Goal: Task Accomplishment & Management: Use online tool/utility

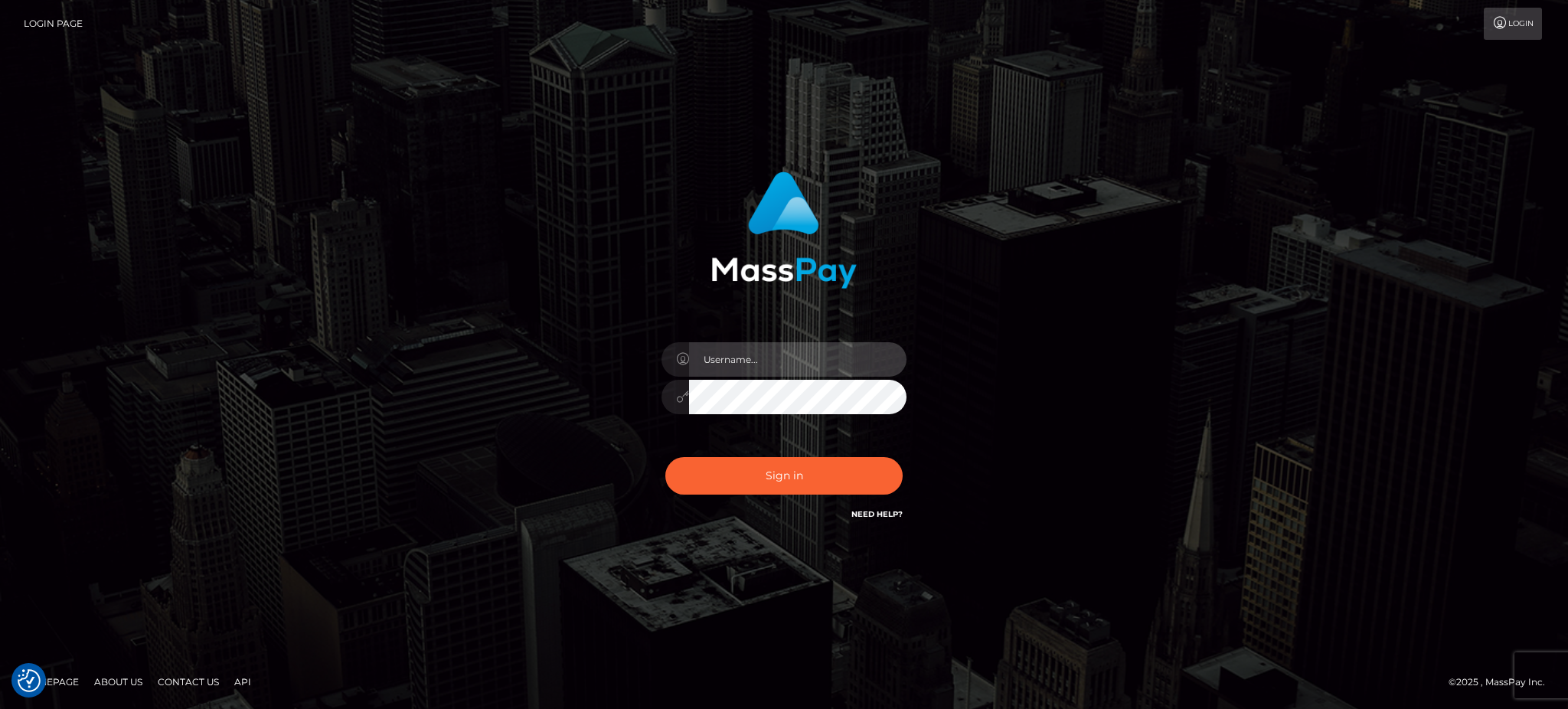
type input "Jeane.B2"
click at [823, 500] on div "Sign in Need Help?" at bounding box center [784, 482] width 268 height 68
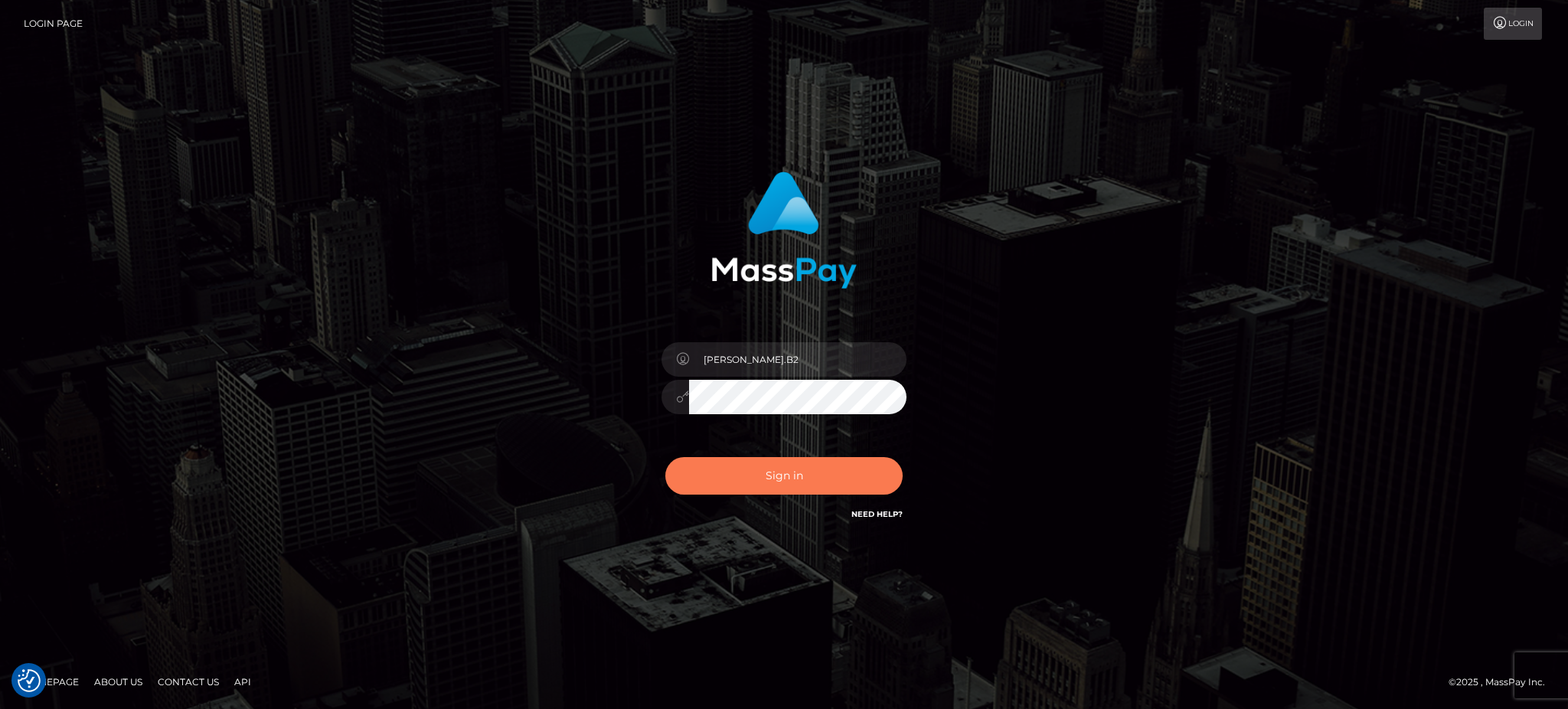
click at [811, 476] on button "Sign in" at bounding box center [784, 476] width 237 height 38
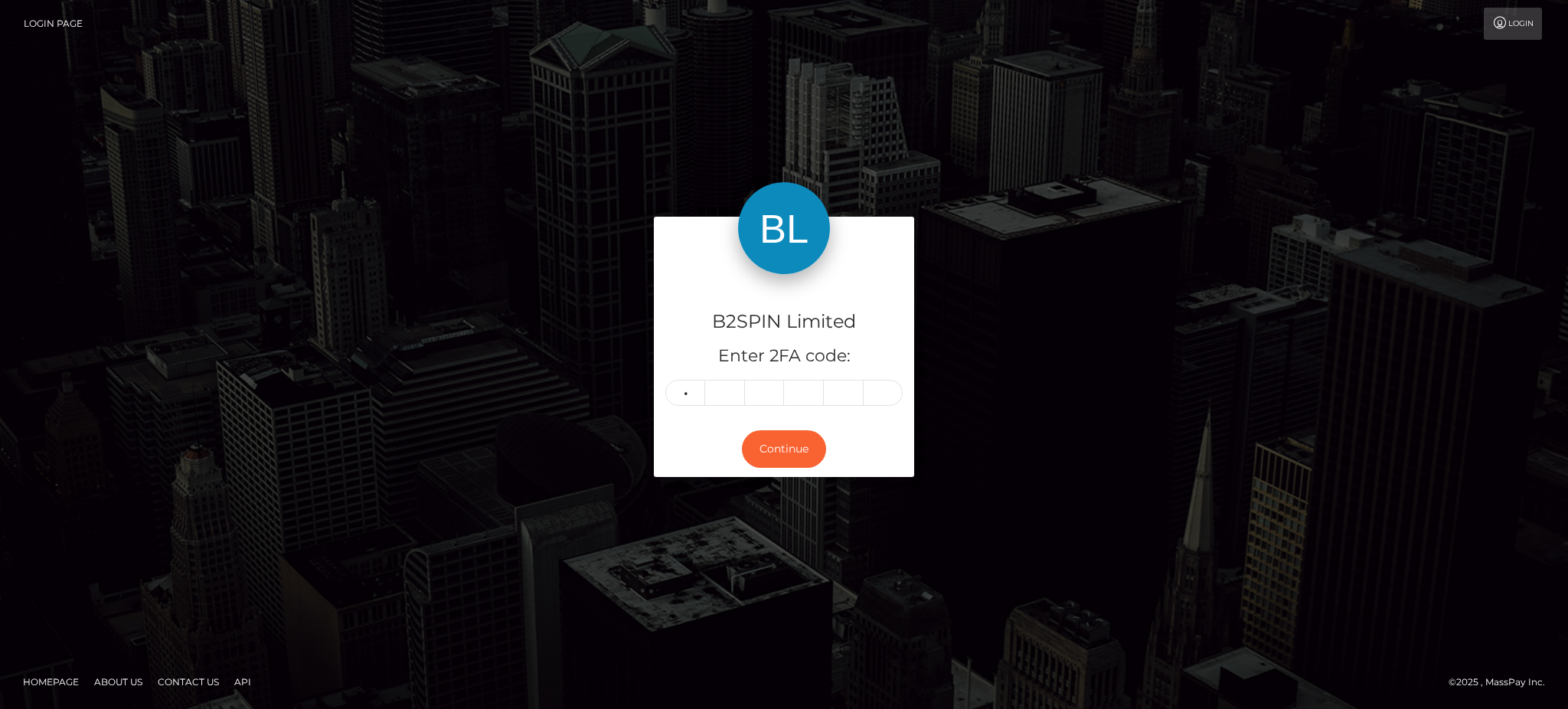
type input "6"
type input "7"
type input "5"
type input "6"
type input "2"
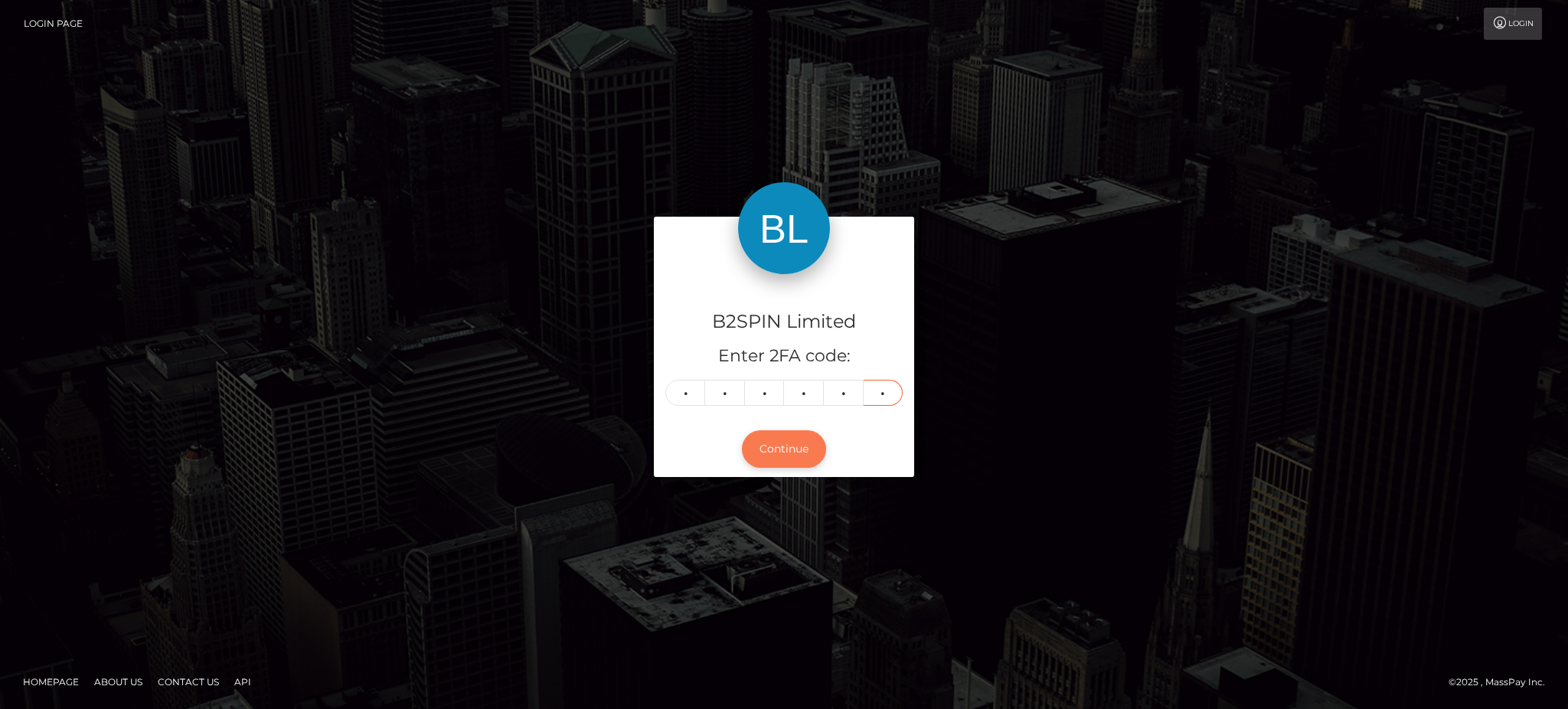
type input "7"
click at [812, 444] on button "Continue" at bounding box center [784, 449] width 84 height 38
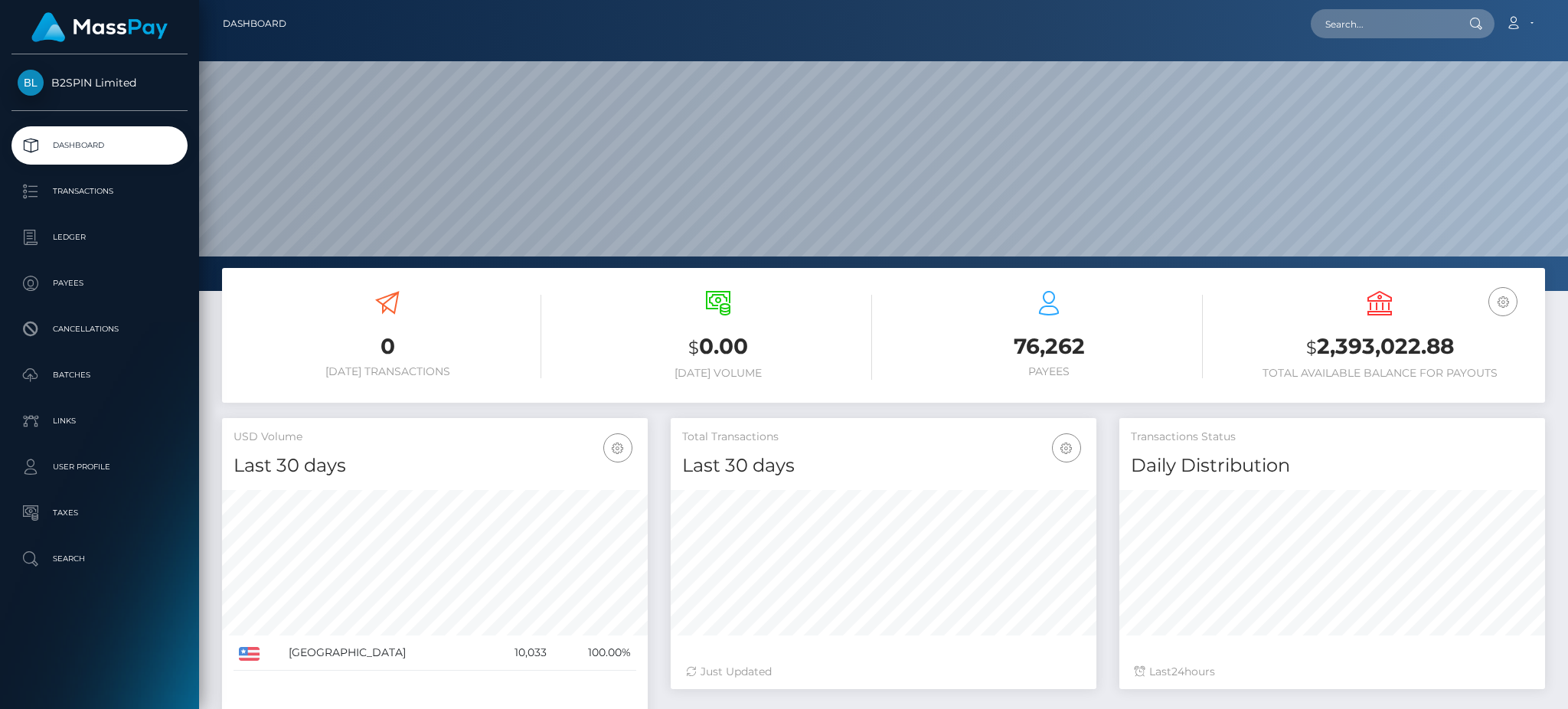
scroll to position [272, 425]
click at [97, 192] on p "Transactions" at bounding box center [99, 191] width 164 height 23
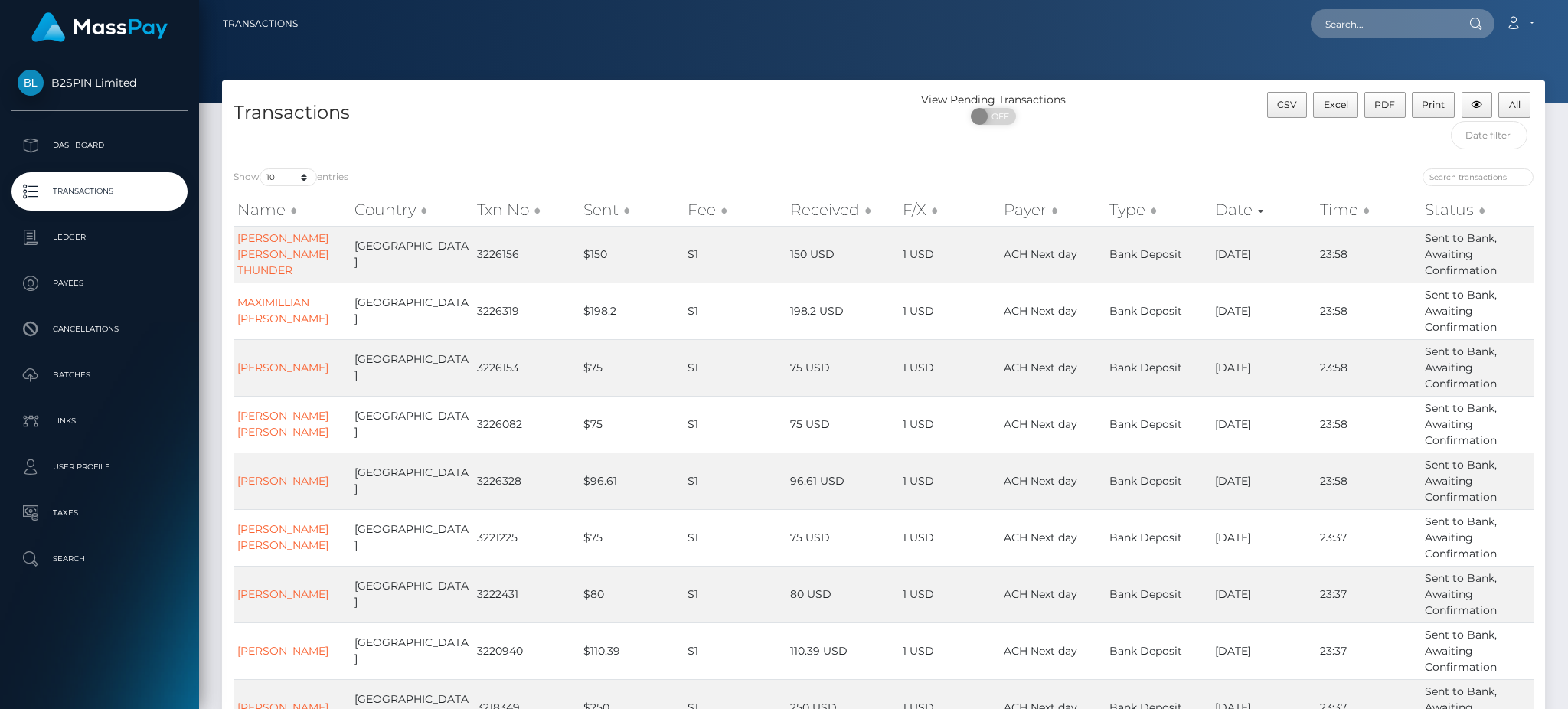
click at [302, 158] on div "Show 10 25 50 100 250 500 1,000 3,500 entries Name Country Txn No Sent Fee Rece…" at bounding box center [884, 506] width 1323 height 699
click at [297, 177] on select "10 25 50 100 250 500 1,000 3,500" at bounding box center [288, 177] width 57 height 18
select select "3500"
click at [261, 169] on select "10 25 50 100 250 500 1,000 3,500" at bounding box center [288, 177] width 57 height 18
click at [1462, 176] on input "search" at bounding box center [1478, 177] width 111 height 18
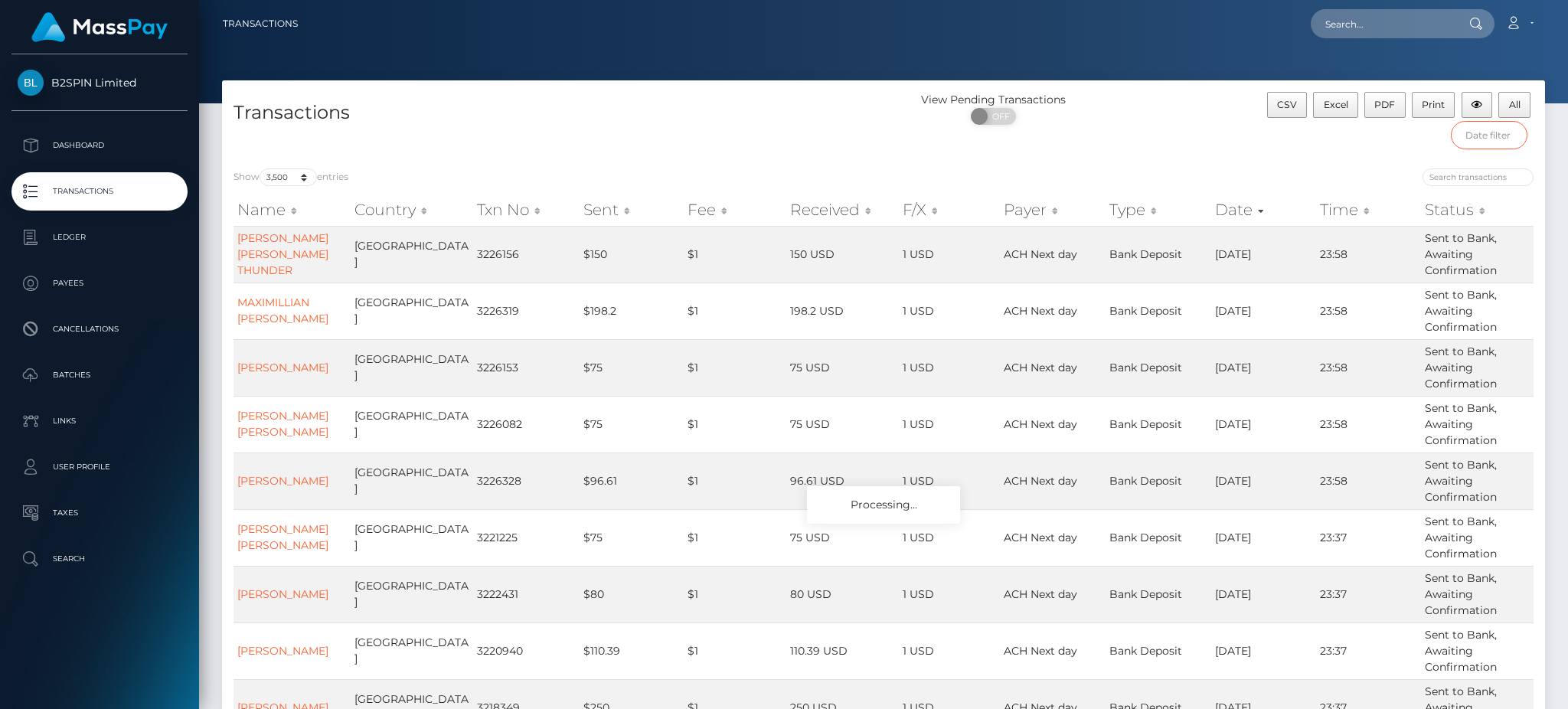
click at [1497, 139] on input "text" at bounding box center [1490, 135] width 77 height 29
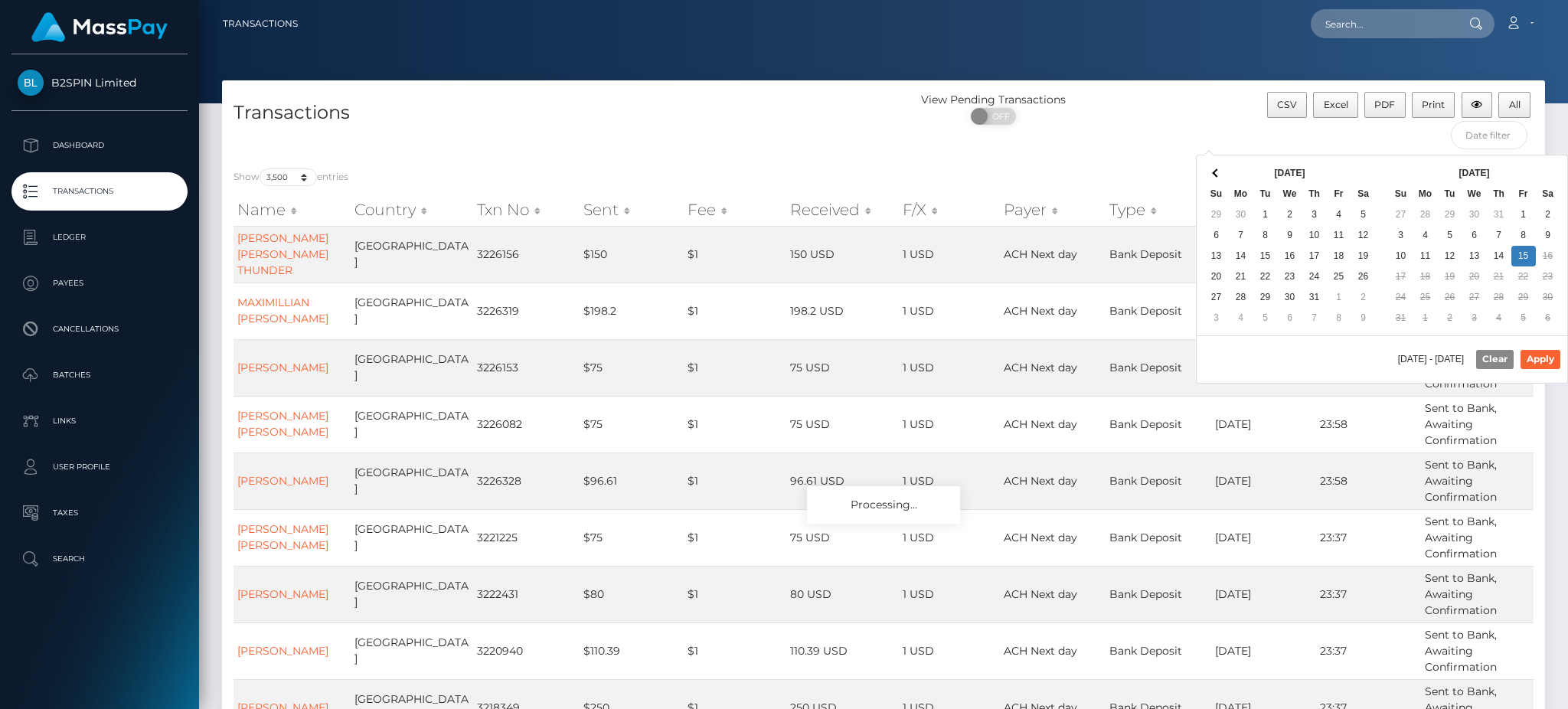
click at [1312, 358] on div "[DATE] - [DATE] Clear Apply" at bounding box center [1381, 359] width 371 height 47
click at [1544, 357] on button "Apply" at bounding box center [1540, 359] width 40 height 19
type input "[DATE] - [DATE]"
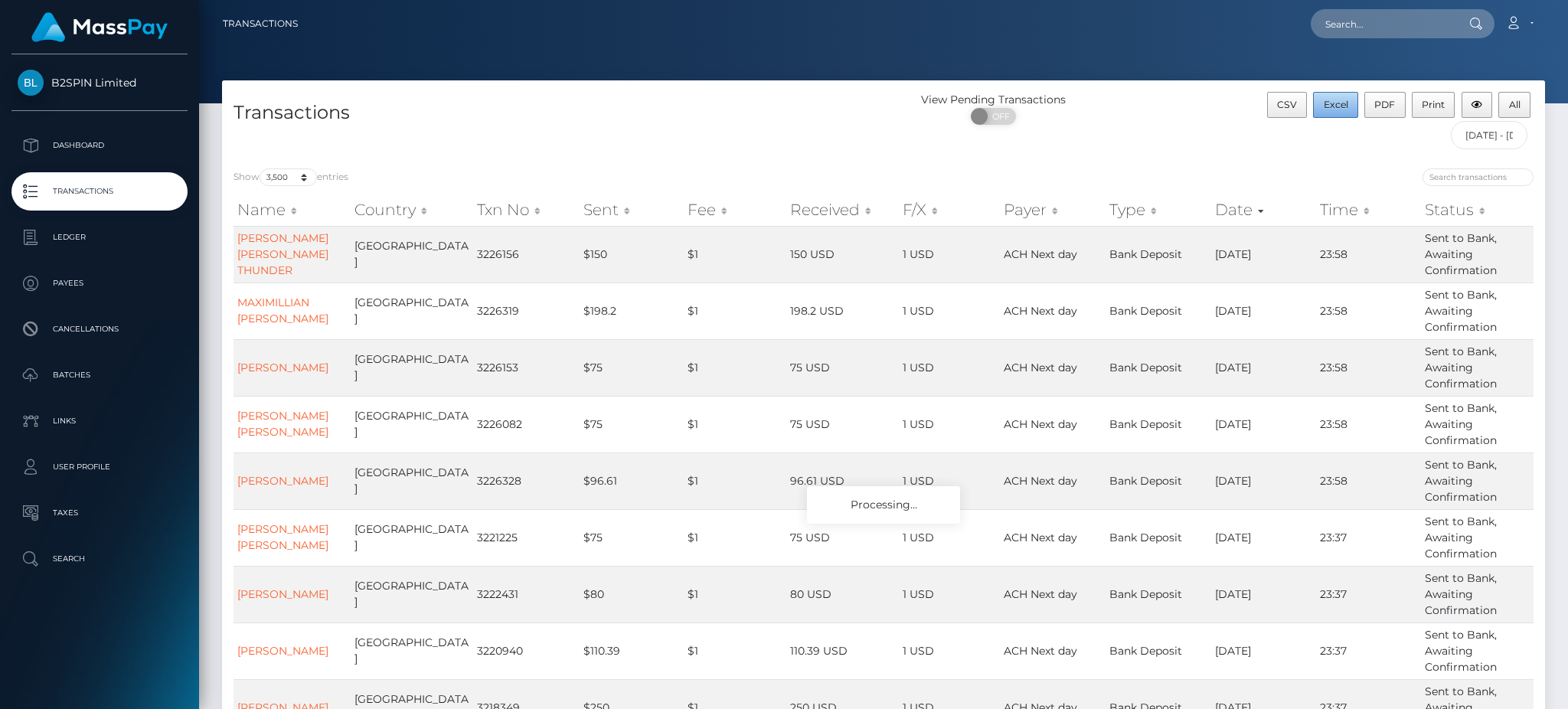
click at [1333, 111] on button "Excel" at bounding box center [1336, 104] width 45 height 26
click at [1248, 13] on div "Loading... Loading... Account Edit Profile Logout" at bounding box center [927, 24] width 1234 height 32
click at [1490, 140] on input "[DATE] - [DATE]" at bounding box center [1490, 135] width 77 height 29
click at [1508, 123] on input "[DATE] - [DATE]" at bounding box center [1490, 135] width 77 height 29
click at [1505, 121] on input "[DATE] - [DATE]" at bounding box center [1490, 135] width 77 height 29
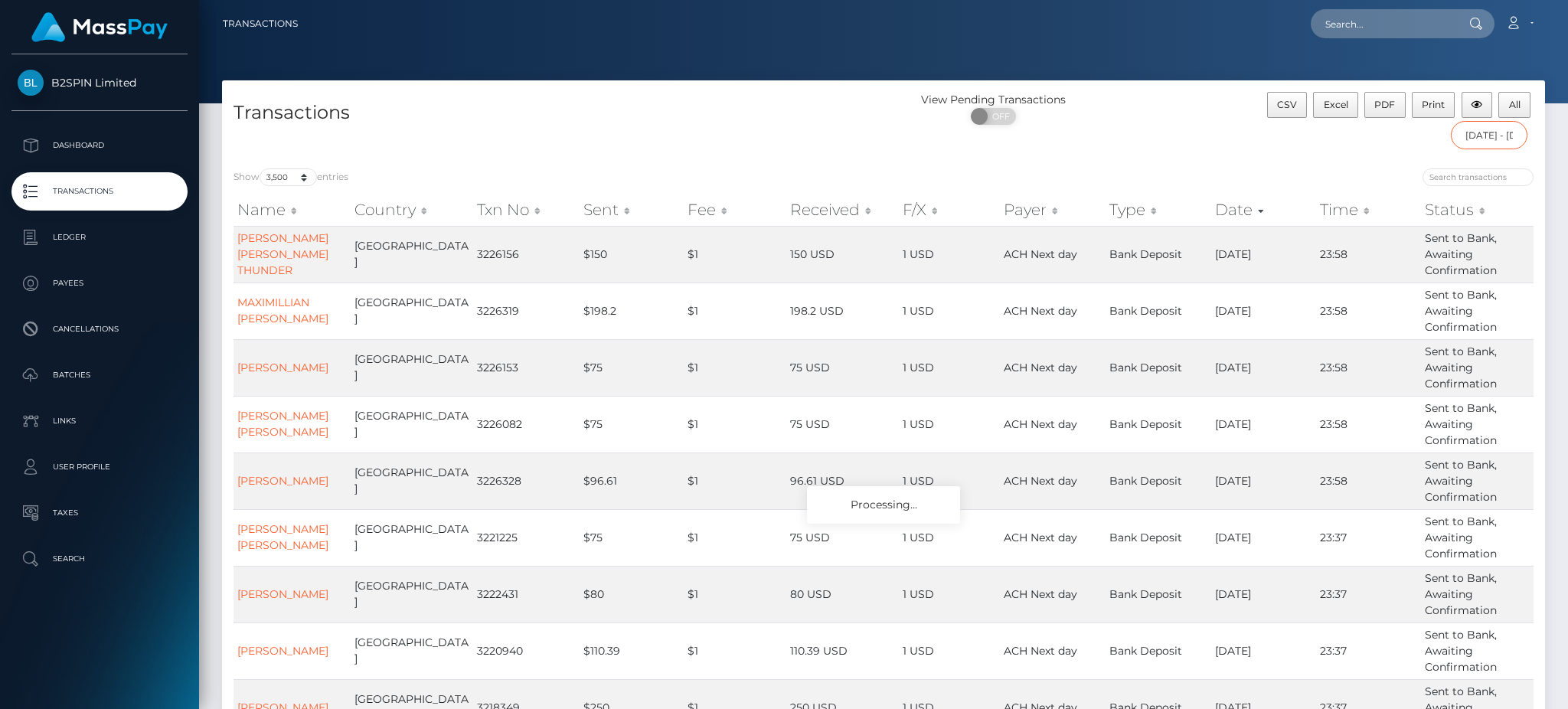
click at [1493, 139] on input "[DATE] - [DATE]" at bounding box center [1490, 135] width 77 height 29
click at [1479, 141] on input "[DATE] - [DATE]" at bounding box center [1490, 135] width 77 height 29
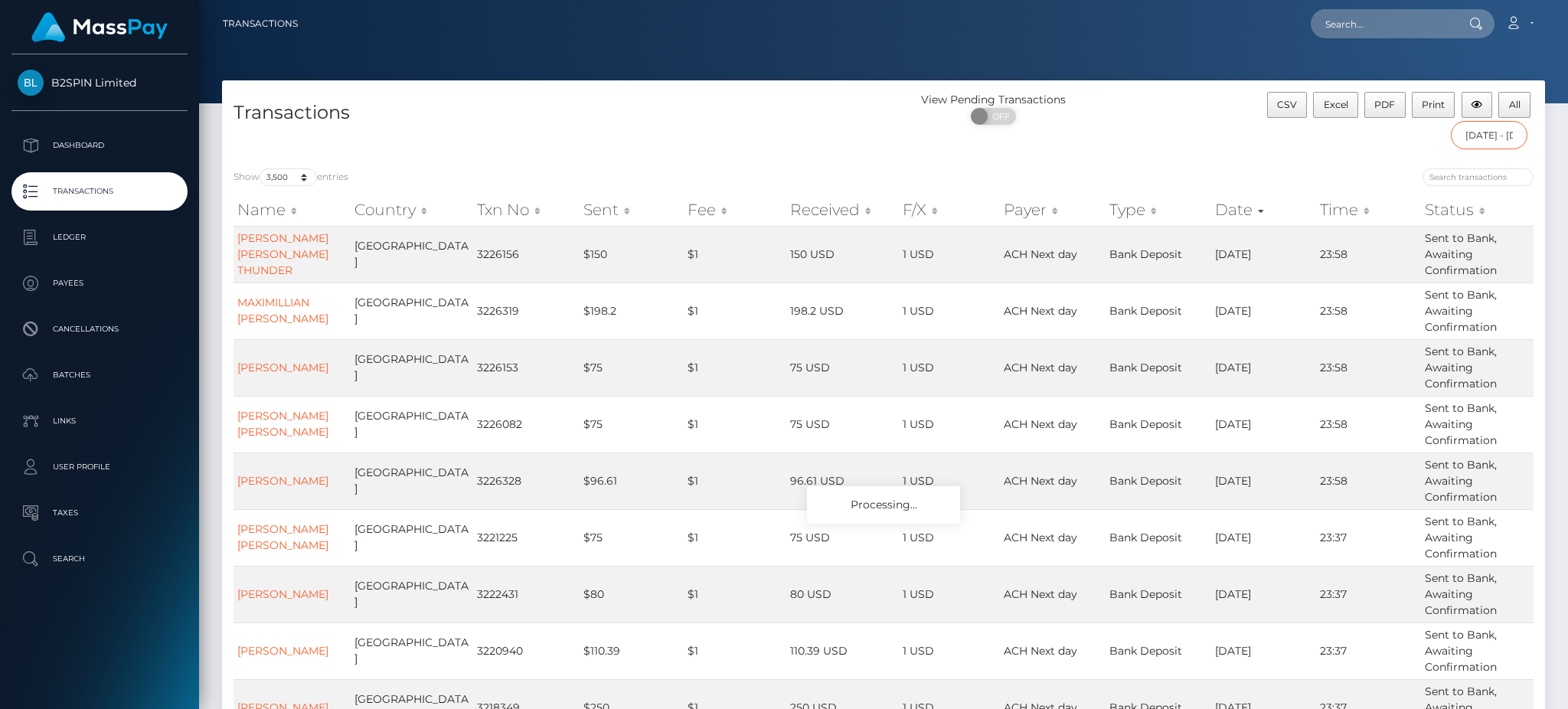
click at [1487, 133] on input "[DATE] - [DATE]" at bounding box center [1490, 135] width 77 height 29
click at [1492, 136] on input "[DATE] - [DATE]" at bounding box center [1490, 135] width 77 height 29
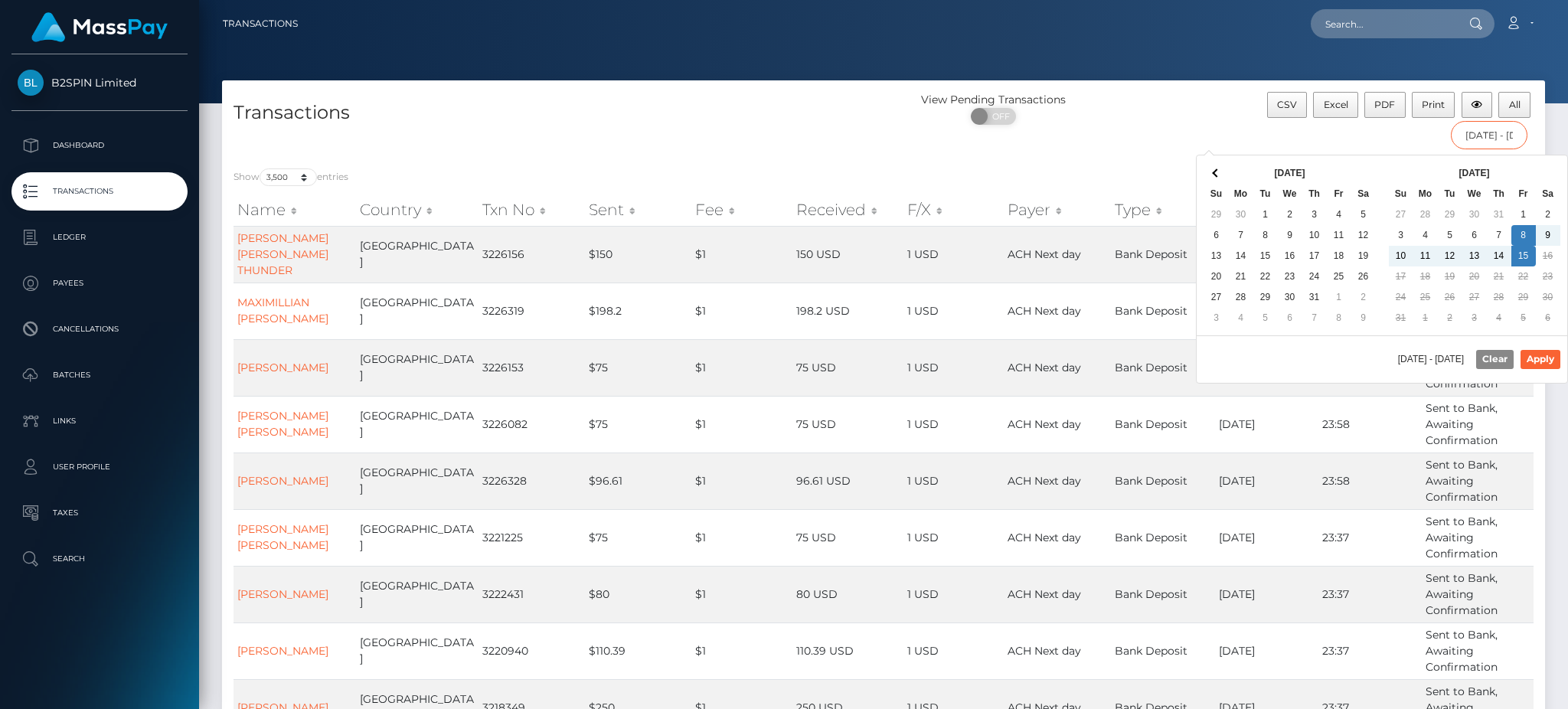
click at [1488, 139] on input "[DATE] - [DATE]" at bounding box center [1490, 135] width 77 height 29
click at [1554, 356] on button "Apply" at bounding box center [1540, 359] width 40 height 19
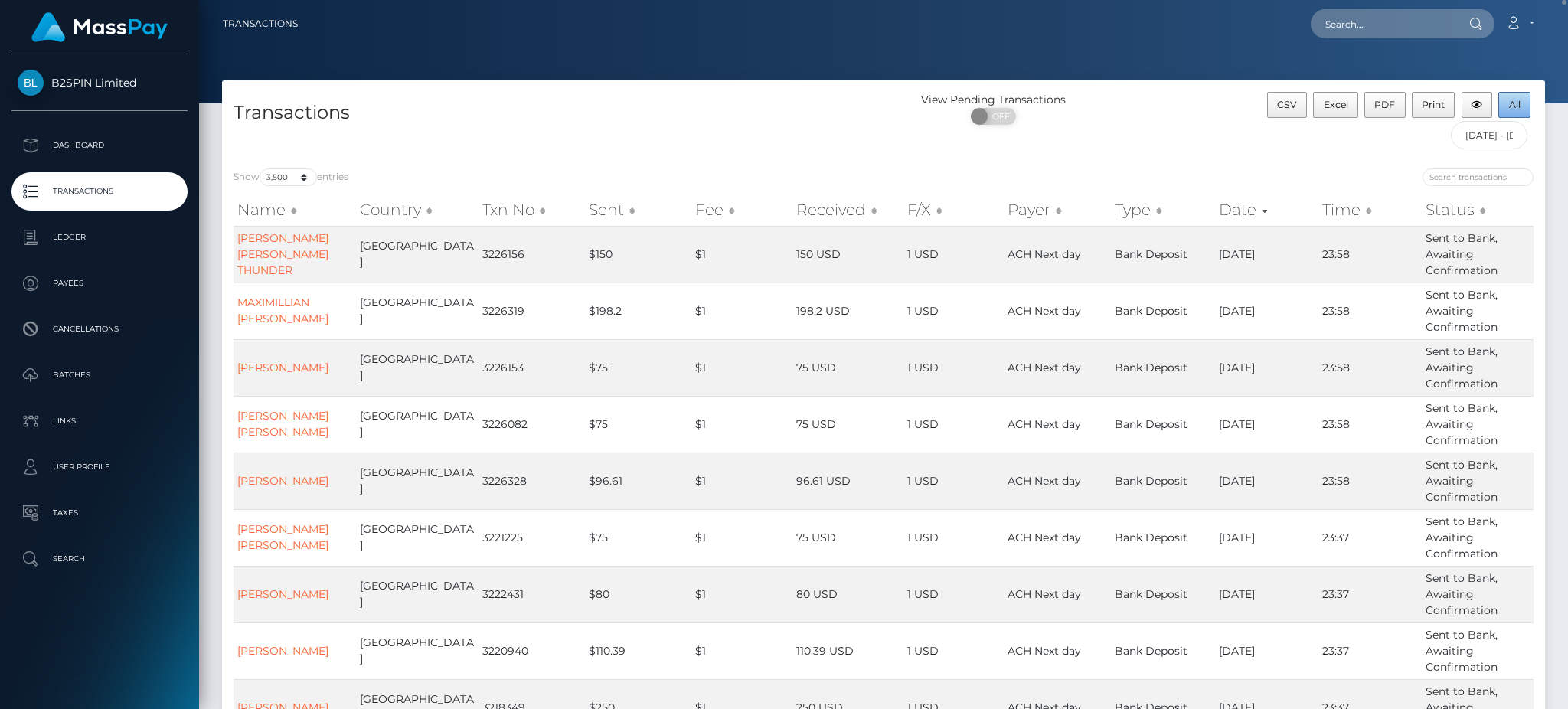
click at [1518, 108] on span "All" at bounding box center [1515, 104] width 12 height 12
